Goal: Task Accomplishment & Management: Complete application form

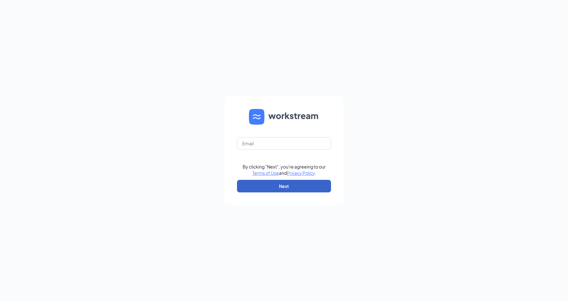
click at [262, 182] on button "Next" at bounding box center [284, 186] width 94 height 13
click at [243, 143] on input "text" at bounding box center [284, 143] width 94 height 13
type input "[EMAIL_ADDRESS][DOMAIN_NAME]"
click at [283, 185] on button "Next" at bounding box center [284, 186] width 94 height 13
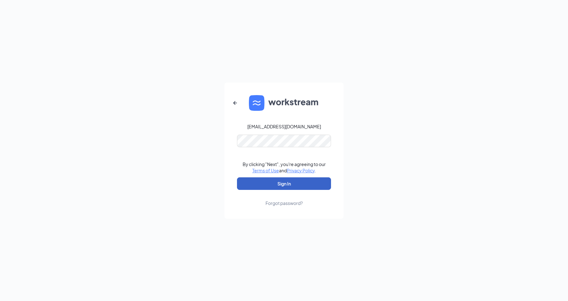
click at [254, 183] on button "Sign In" at bounding box center [284, 183] width 94 height 13
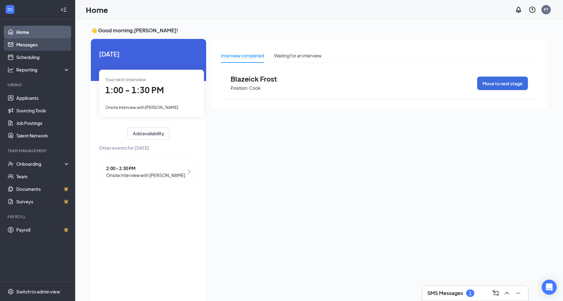
click at [30, 45] on link "Messages" at bounding box center [43, 44] width 54 height 13
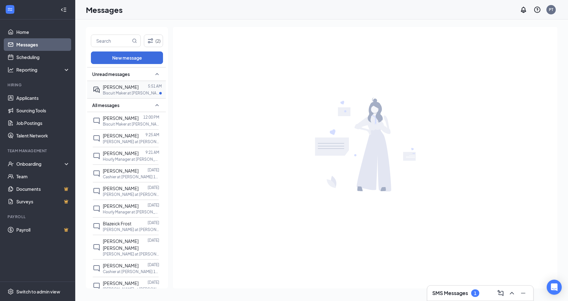
click at [119, 90] on p "Biscuit Maker at Hardee's 1461" at bounding box center [131, 92] width 56 height 5
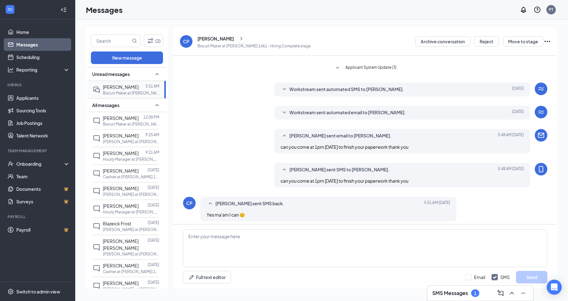
scroll to position [113, 0]
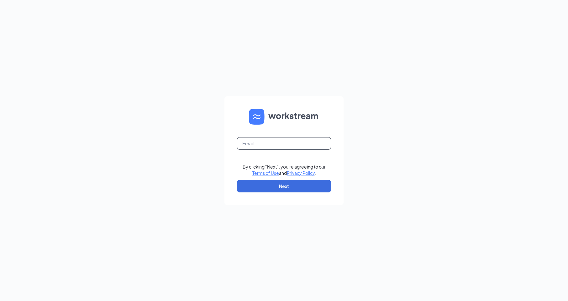
click at [243, 145] on input "text" at bounding box center [284, 143] width 94 height 13
type input "[EMAIL_ADDRESS][DOMAIN_NAME]"
click at [276, 186] on button "Next" at bounding box center [284, 186] width 94 height 13
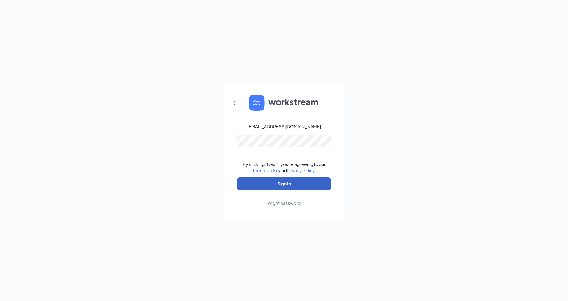
click at [254, 180] on button "Sign In" at bounding box center [284, 183] width 94 height 13
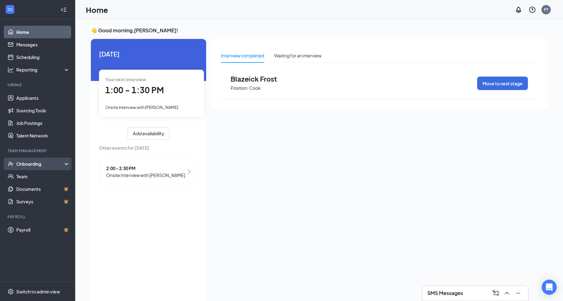
click at [30, 163] on div "Onboarding" at bounding box center [40, 163] width 48 height 6
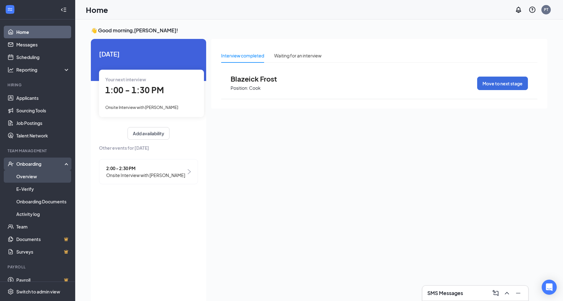
click at [27, 176] on link "Overview" at bounding box center [43, 176] width 54 height 13
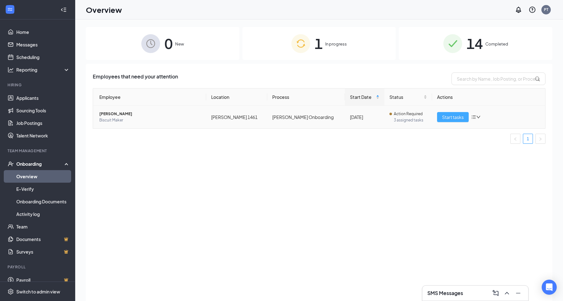
click at [446, 118] on span "Start tasks" at bounding box center [453, 116] width 22 height 7
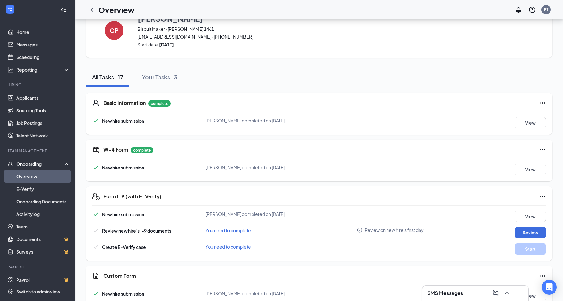
scroll to position [31, 0]
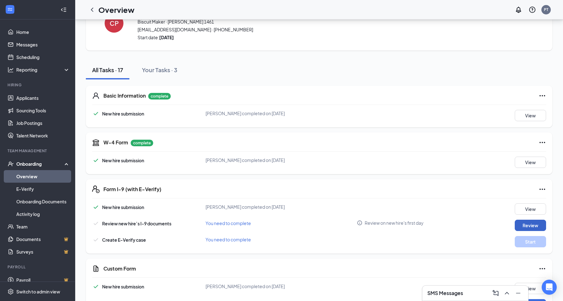
click at [528, 226] on button "Review" at bounding box center [530, 224] width 31 height 11
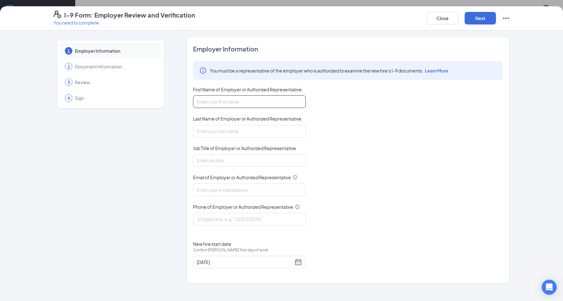
click at [207, 98] on input "First Name of Employer or Authorized Representative" at bounding box center [249, 101] width 113 height 13
type input "patty"
click at [217, 128] on input "Last Name of Employer or Authorized Representative" at bounding box center [249, 131] width 113 height 13
type input "terry"
click at [200, 161] on input "Job Title of Employer or Authorized Representative" at bounding box center [249, 160] width 113 height 13
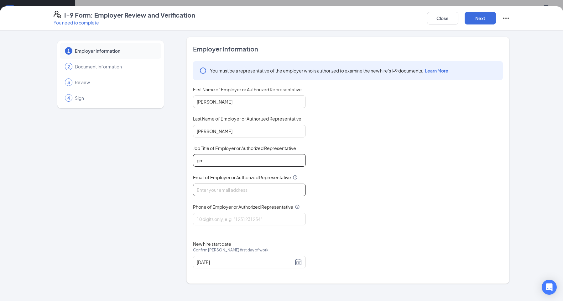
type input "gm"
click at [206, 190] on input "Email of Employer or Authorized Representative" at bounding box center [249, 189] width 113 height 13
type input "[EMAIL_ADDRESS][DOMAIN_NAME]"
click at [203, 217] on input "Phone of Employer or Authorized Representative" at bounding box center [249, 218] width 113 height 13
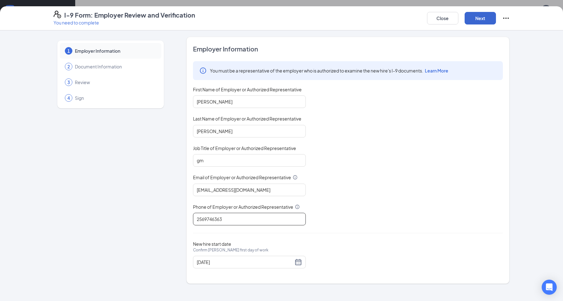
type input "2569746363"
click at [485, 18] on button "Next" at bounding box center [480, 18] width 31 height 13
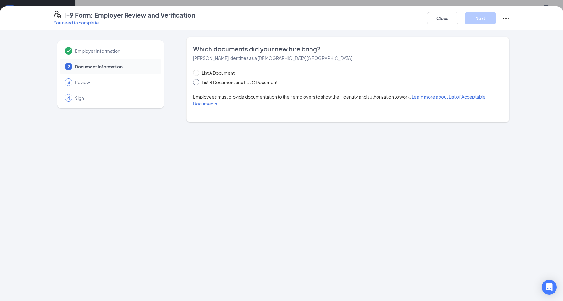
click at [196, 82] on input "List B Document and List C Document" at bounding box center [195, 81] width 4 height 4
radio input "true"
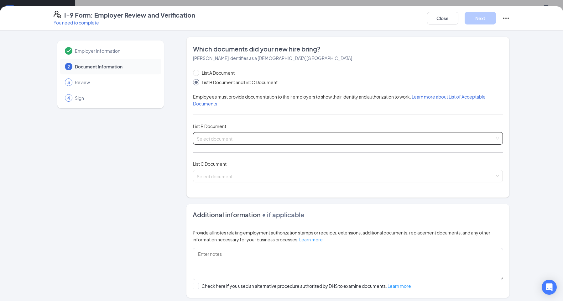
click at [494, 137] on div "Select document" at bounding box center [348, 138] width 310 height 13
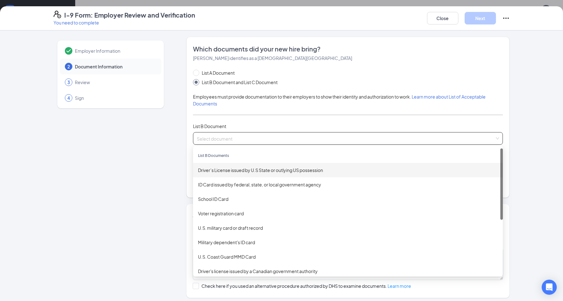
click at [296, 168] on div "Driver’s License issued by U.S State or outlying US possession" at bounding box center [348, 169] width 300 height 7
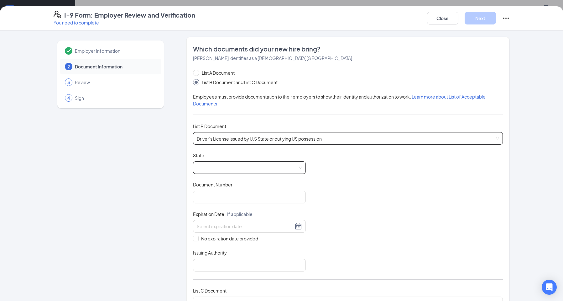
click at [299, 166] on span at bounding box center [249, 167] width 105 height 12
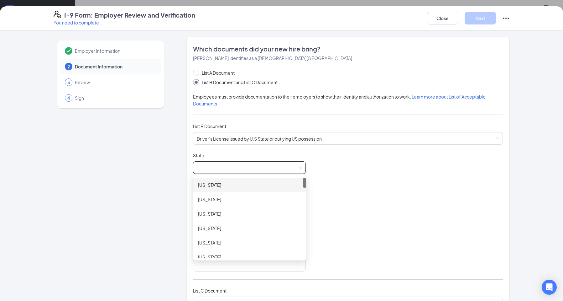
click at [222, 183] on div "Alabama" at bounding box center [249, 184] width 103 height 7
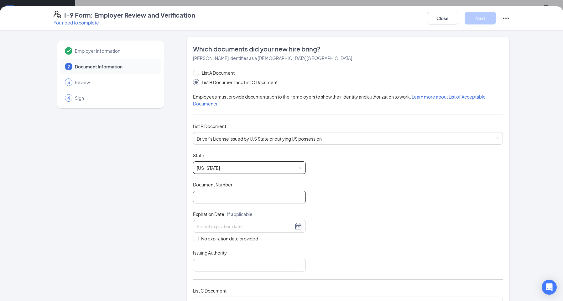
click at [199, 195] on input "Document Number" at bounding box center [249, 197] width 113 height 13
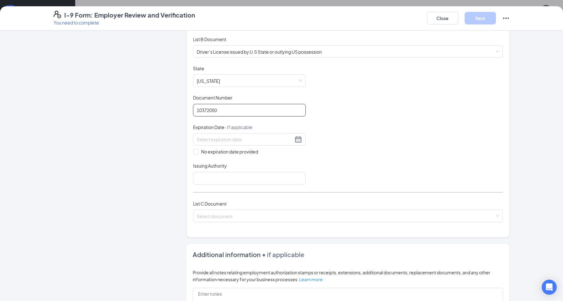
scroll to position [94, 0]
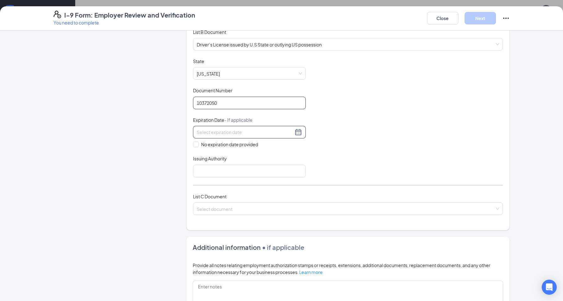
type input "10372050"
click at [297, 133] on div at bounding box center [249, 132] width 105 height 8
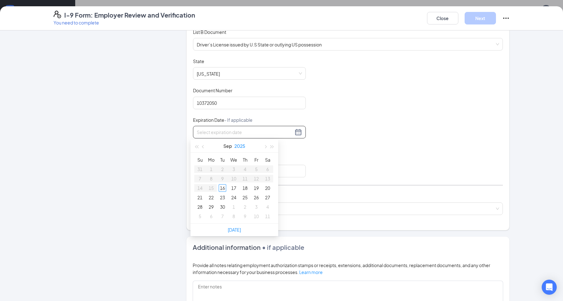
click at [243, 146] on button "2025" at bounding box center [239, 145] width 11 height 13
click at [233, 205] on div "2026" at bounding box center [234, 204] width 19 height 8
type input "09/02/2026"
click at [230, 146] on button "Sep" at bounding box center [228, 145] width 8 height 13
type input "02/16/2026"
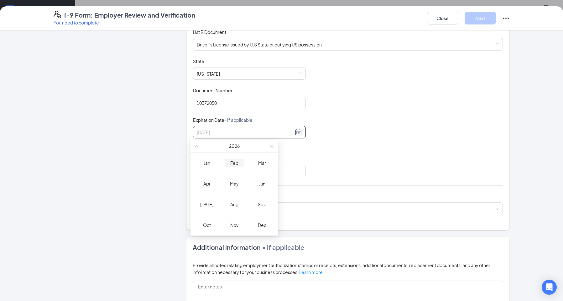
click at [236, 163] on div "Feb" at bounding box center [234, 163] width 19 height 8
type input "02/11/2026"
click at [234, 178] on div "11" at bounding box center [234, 179] width 8 height 8
click at [288, 175] on input "Issuing Authority" at bounding box center [249, 171] width 113 height 13
type input "alambama"
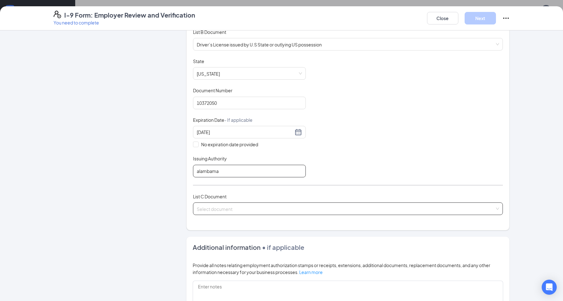
click at [497, 208] on div "Select document" at bounding box center [348, 208] width 310 height 13
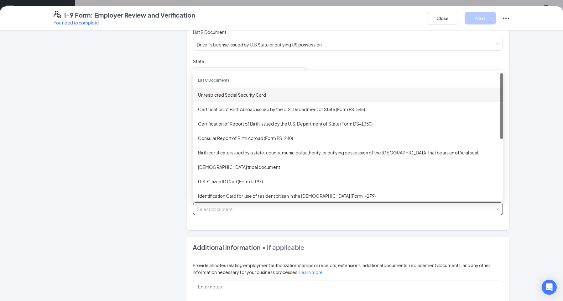
click at [268, 95] on div "Unrestricted Social Security Card" at bounding box center [348, 94] width 300 height 7
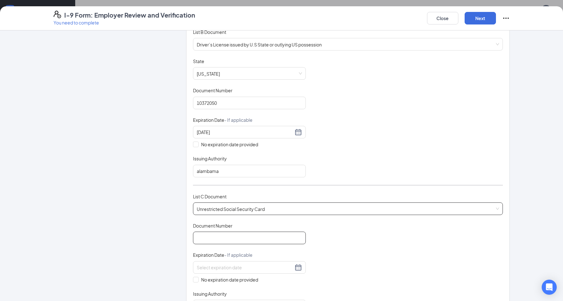
click at [199, 240] on input "Document Number" at bounding box center [249, 237] width 113 height 13
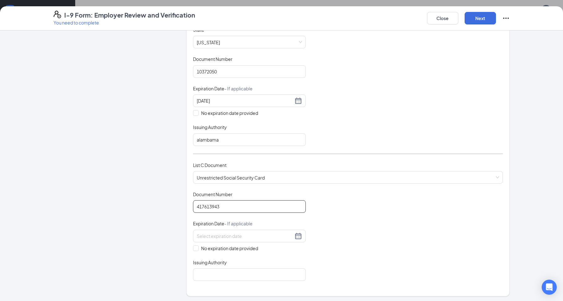
scroll to position [157, 0]
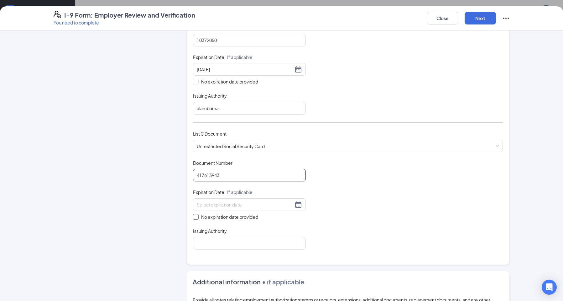
type input "417613943"
click at [194, 218] on span at bounding box center [196, 217] width 6 height 6
click at [194, 218] on input "No expiration date provided" at bounding box center [195, 216] width 4 height 4
checkbox input "true"
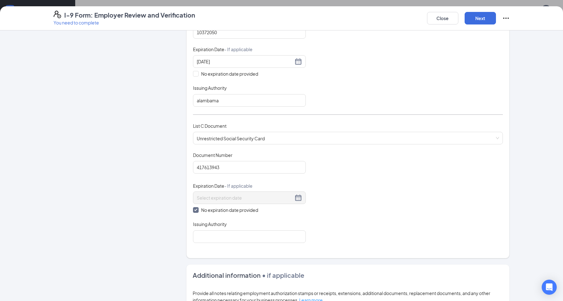
scroll to position [188, 0]
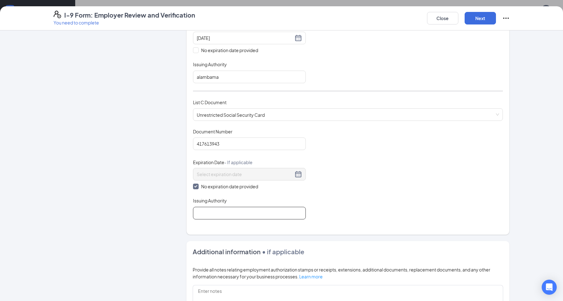
click at [282, 213] on input "Issuing Authority" at bounding box center [249, 213] width 113 height 13
type input "socical security administration"
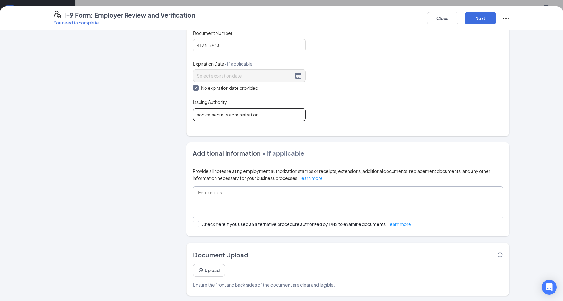
scroll to position [288, 0]
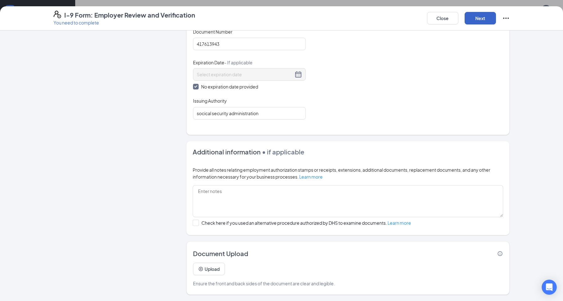
click at [489, 17] on button "Next" at bounding box center [480, 18] width 31 height 13
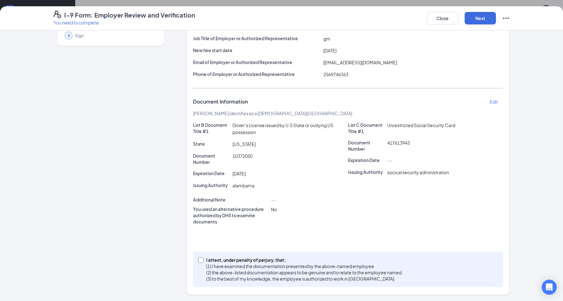
click at [200, 259] on span at bounding box center [201, 260] width 6 height 6
click at [200, 259] on input "I attest, under penalty of perjury, that: (1) I have examined the documentation…" at bounding box center [200, 259] width 4 height 4
checkbox input "true"
click at [487, 18] on button "Next" at bounding box center [480, 18] width 31 height 13
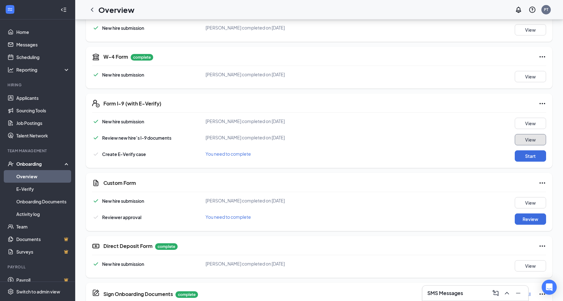
scroll to position [125, 0]
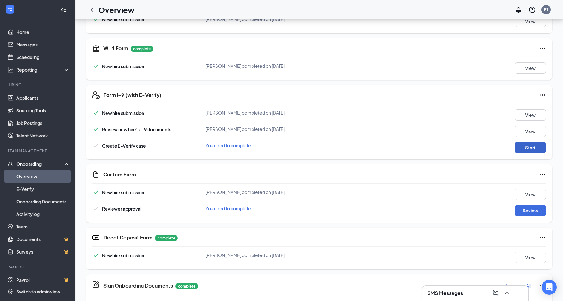
click at [533, 147] on button "Start" at bounding box center [530, 147] width 31 height 11
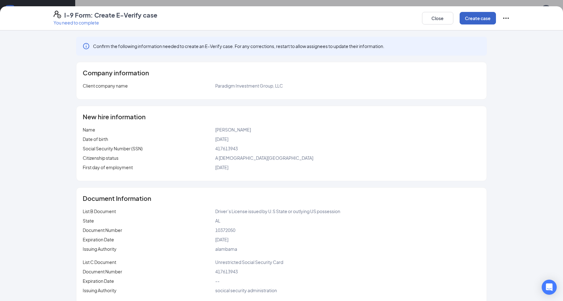
click at [471, 17] on button "Create case" at bounding box center [478, 18] width 36 height 13
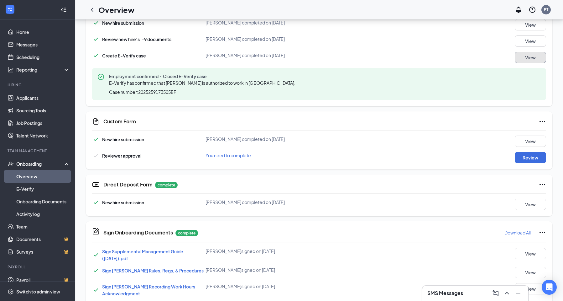
scroll to position [219, 0]
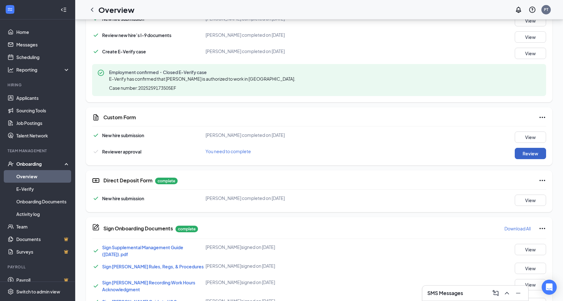
click at [528, 154] on button "Review" at bounding box center [530, 153] width 31 height 11
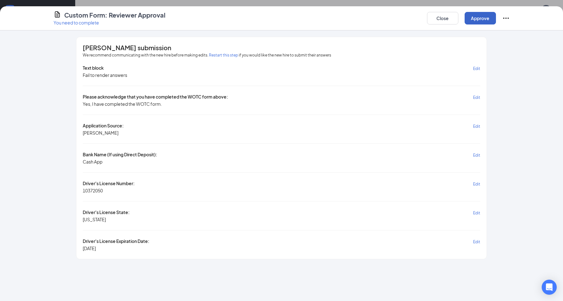
click at [475, 18] on button "Approve" at bounding box center [480, 18] width 31 height 13
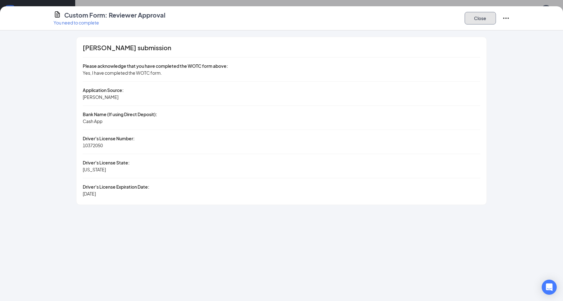
click at [475, 19] on button "Close" at bounding box center [480, 18] width 31 height 13
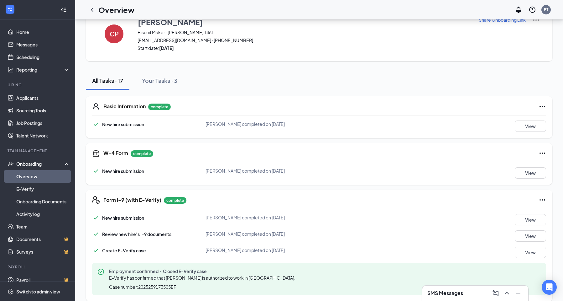
scroll to position [0, 0]
